Goal: Information Seeking & Learning: Learn about a topic

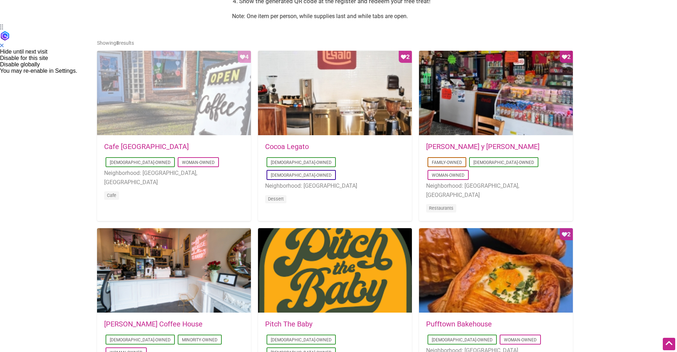
scroll to position [338, 0]
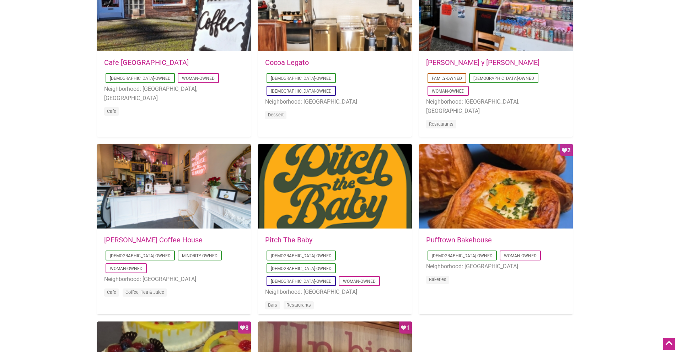
scroll to position [428, 0]
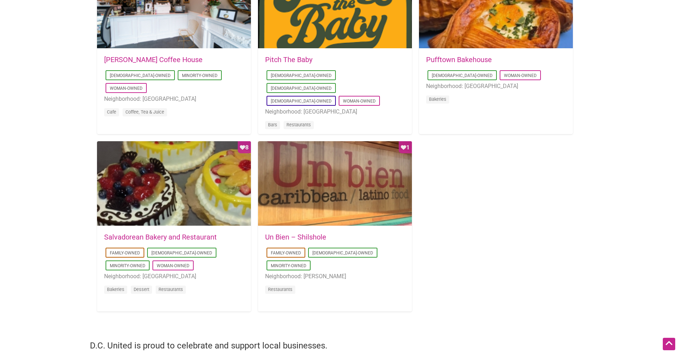
scroll to position [601, 0]
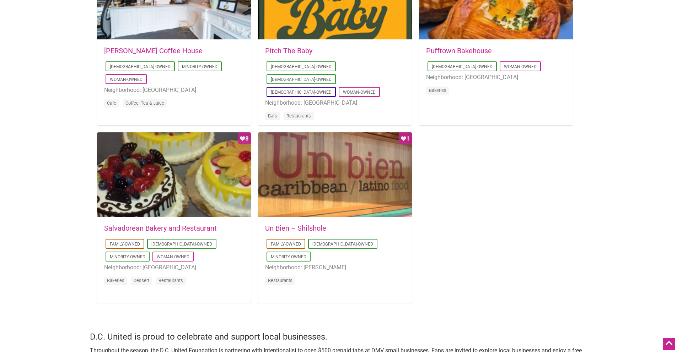
click at [473, 231] on div "Favorite Count 4 [DATE] 09:03:42 Cafe [GEOGRAPHIC_DATA] [DEMOGRAPHIC_DATA]-Owne…" at bounding box center [338, 35] width 483 height 549
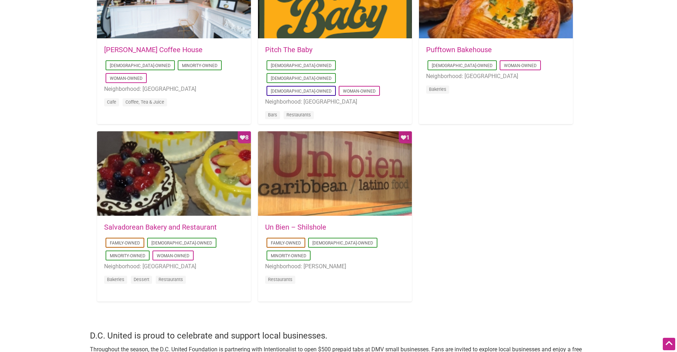
scroll to position [701, 0]
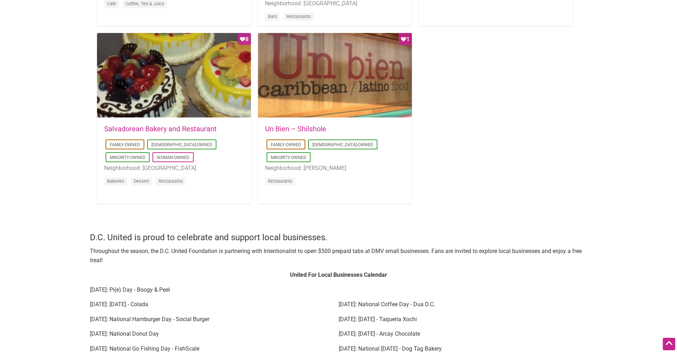
click at [193, 244] on h4 "D.C. United is proud to celebrate and support local businesses." at bounding box center [338, 238] width 497 height 12
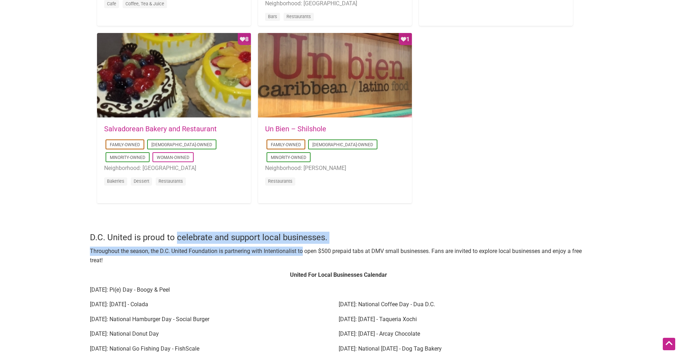
drag, startPoint x: 193, startPoint y: 244, endPoint x: 299, endPoint y: 248, distance: 107.0
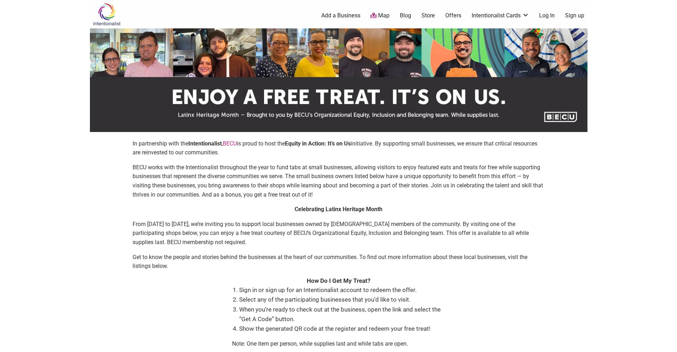
scroll to position [96, 0]
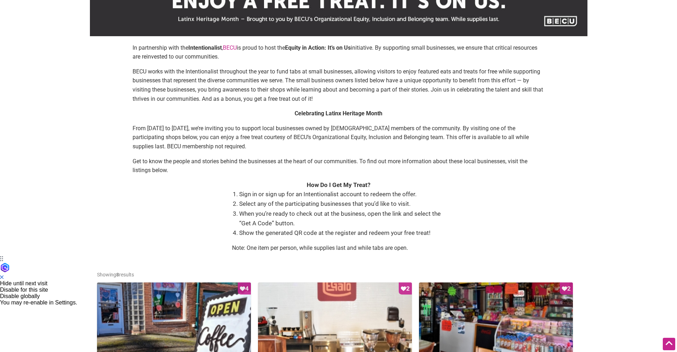
click at [177, 226] on div "In partnership with the Intentionalist , [PERSON_NAME] is proud to host the Equ…" at bounding box center [338, 150] width 483 height 215
click at [367, 92] on p "BECU works with the Intentionalist throughout the year to fund tabs at small bu…" at bounding box center [338, 85] width 412 height 36
drag, startPoint x: 367, startPoint y: 92, endPoint x: 449, endPoint y: 94, distance: 82.1
click at [449, 94] on p "BECU works with the Intentionalist throughout the year to fund tabs at small bu…" at bounding box center [338, 85] width 412 height 36
click at [452, 91] on p "BECU works with the Intentionalist throughout the year to fund tabs at small bu…" at bounding box center [338, 85] width 412 height 36
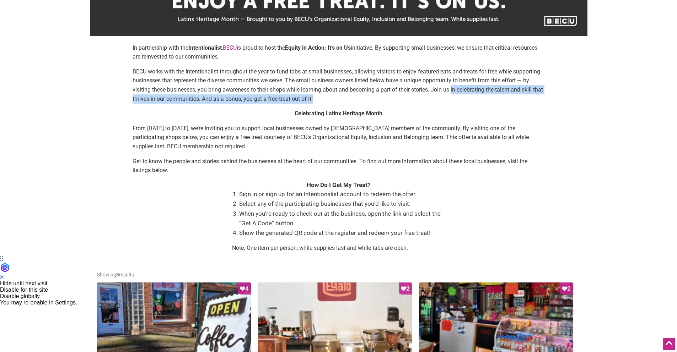
drag, startPoint x: 452, startPoint y: 91, endPoint x: 498, endPoint y: 99, distance: 46.5
click at [498, 99] on p "BECU works with the Intentionalist throughout the year to fund tabs at small bu…" at bounding box center [338, 85] width 412 height 36
click at [320, 108] on div "In partnership with the Intentionalist , [PERSON_NAME] is proud to host the Equ…" at bounding box center [338, 76] width 412 height 66
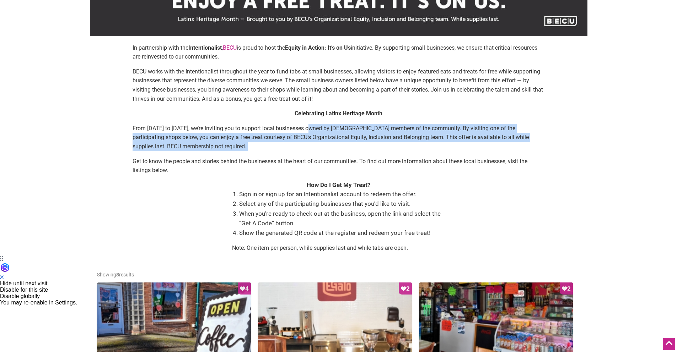
drag, startPoint x: 307, startPoint y: 127, endPoint x: 315, endPoint y: 156, distance: 30.4
click at [315, 156] on div "Celebrating Latinx Heritage Month From [DATE] to [DATE], we’re inviting you to …" at bounding box center [338, 145] width 412 height 72
click at [259, 151] on div "Celebrating Latinx Heritage Month From [DATE] to [DATE], we’re inviting you to …" at bounding box center [338, 145] width 412 height 72
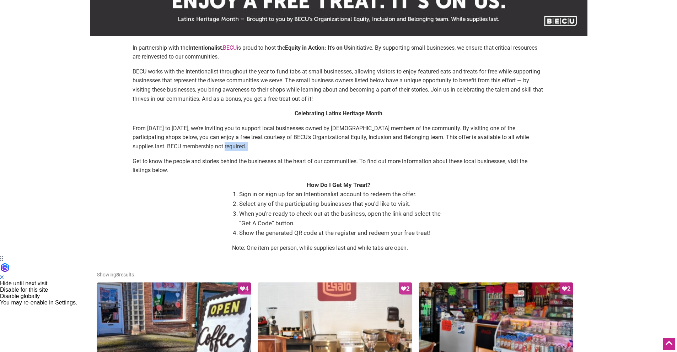
drag, startPoint x: 221, startPoint y: 154, endPoint x: 213, endPoint y: 123, distance: 31.9
click at [207, 147] on div "Celebrating Latinx Heritage Month From [DATE] to [DATE], we’re inviting you to …" at bounding box center [338, 145] width 412 height 72
click at [312, 109] on p "Celebrating Latinx Heritage Month" at bounding box center [338, 113] width 412 height 9
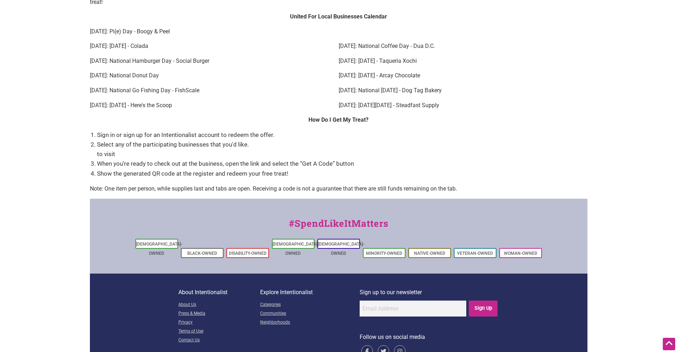
scroll to position [958, 0]
